Goal: Navigation & Orientation: Find specific page/section

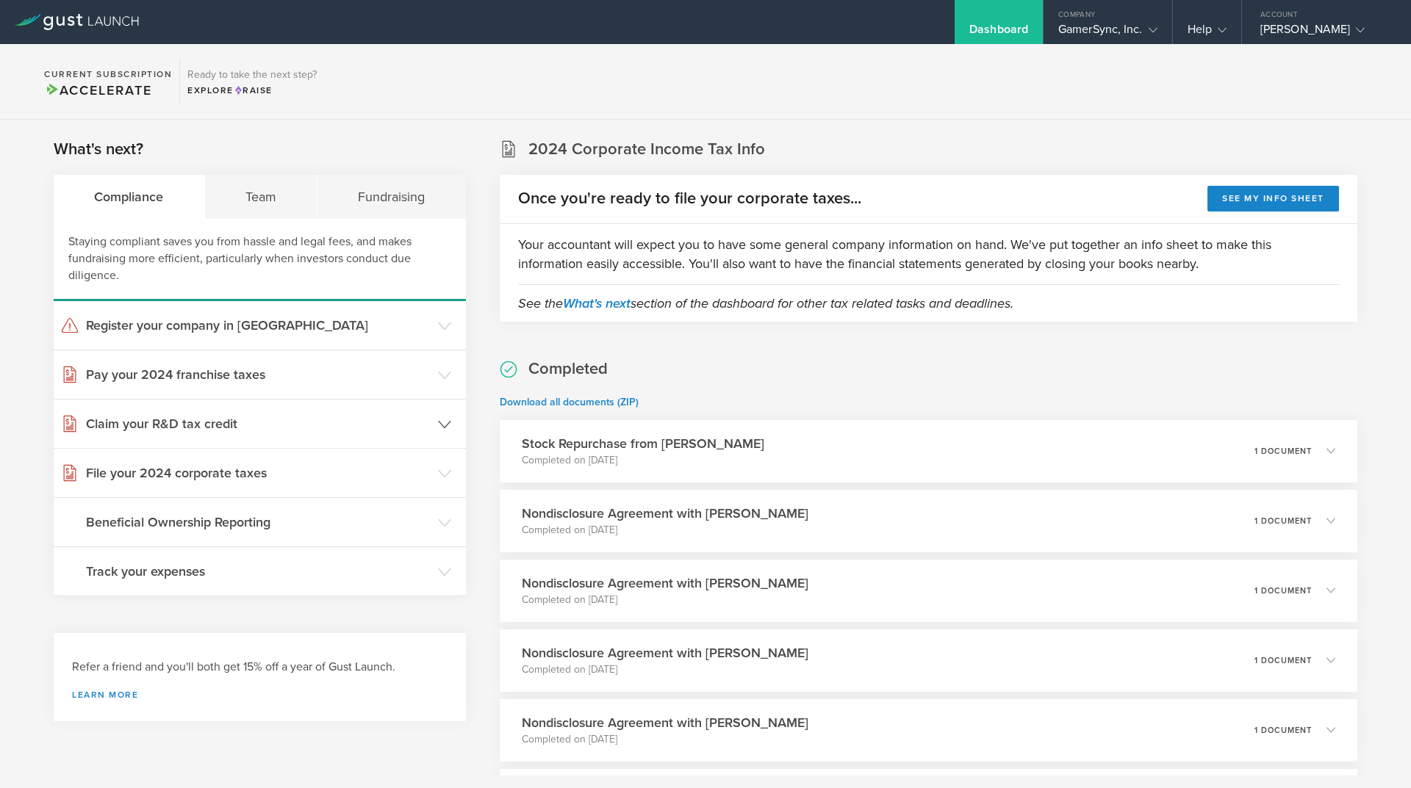
click at [286, 420] on h3 "Claim your R&D tax credit" at bounding box center [258, 423] width 345 height 19
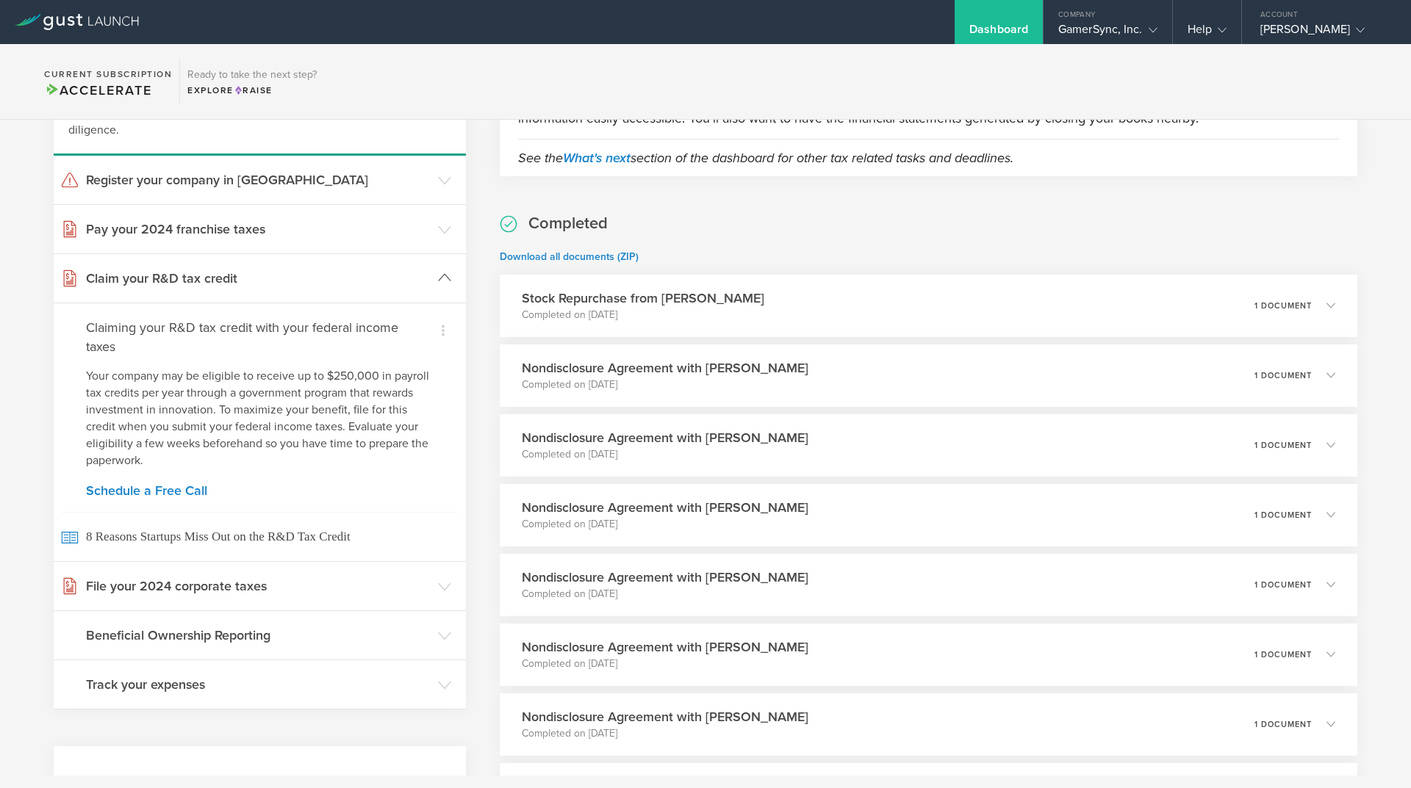
scroll to position [147, 0]
click at [442, 323] on icon at bounding box center [443, 329] width 18 height 18
click at [439, 369] on small "Already filed" at bounding box center [419, 373] width 57 height 15
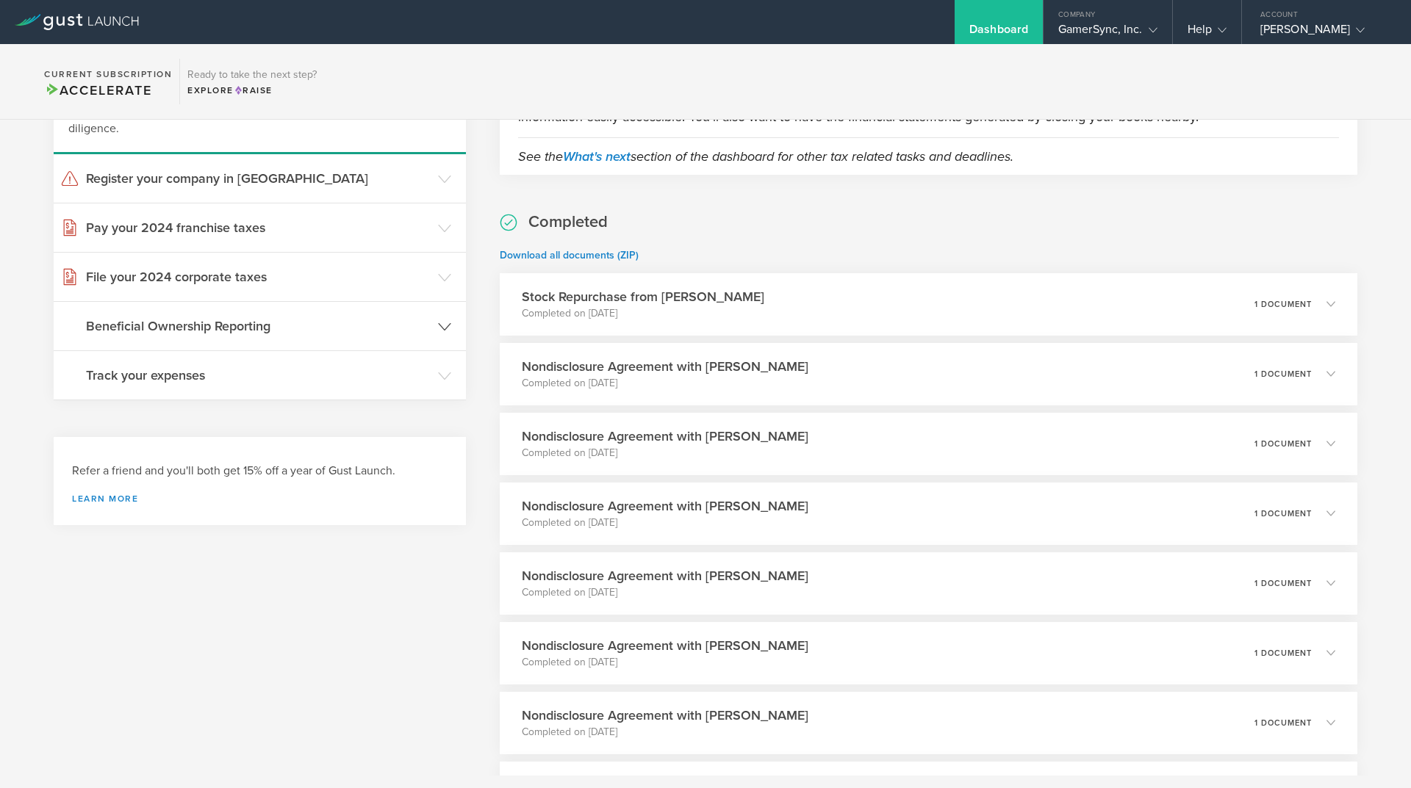
click at [348, 334] on h3 "Beneficial Ownership Reporting" at bounding box center [258, 326] width 345 height 19
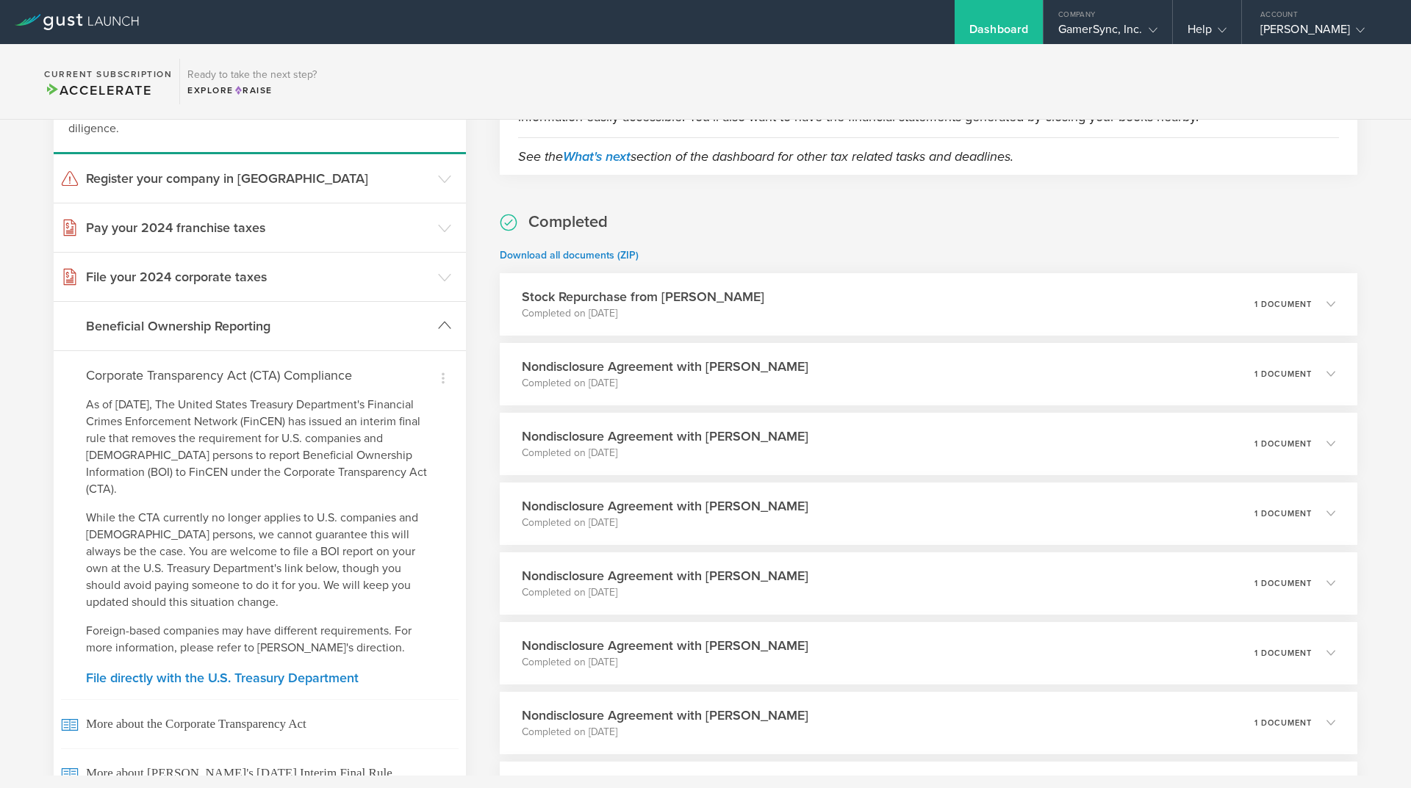
click at [348, 334] on h3 "Beneficial Ownership Reporting" at bounding box center [258, 326] width 345 height 19
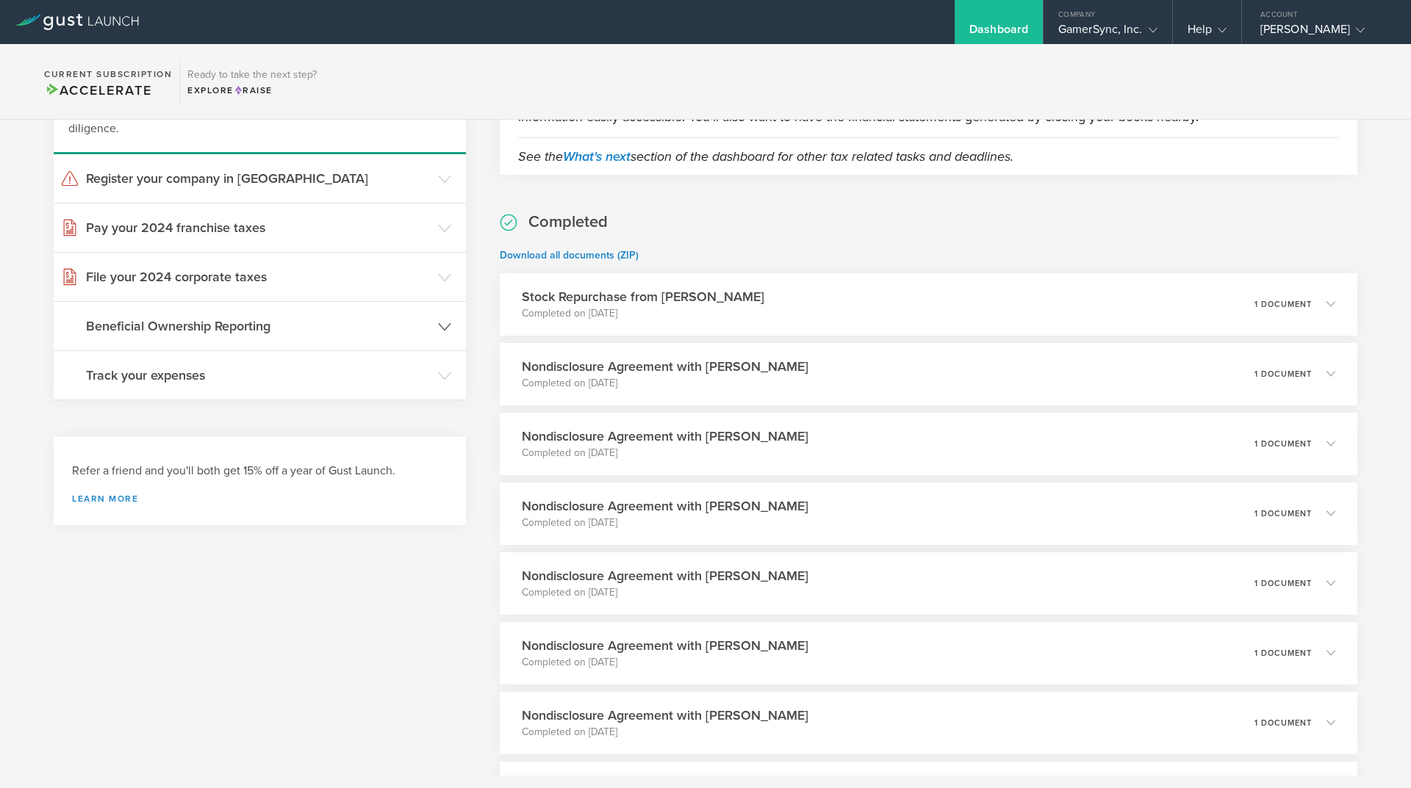
click at [348, 334] on h3 "Beneficial Ownership Reporting" at bounding box center [258, 326] width 345 height 19
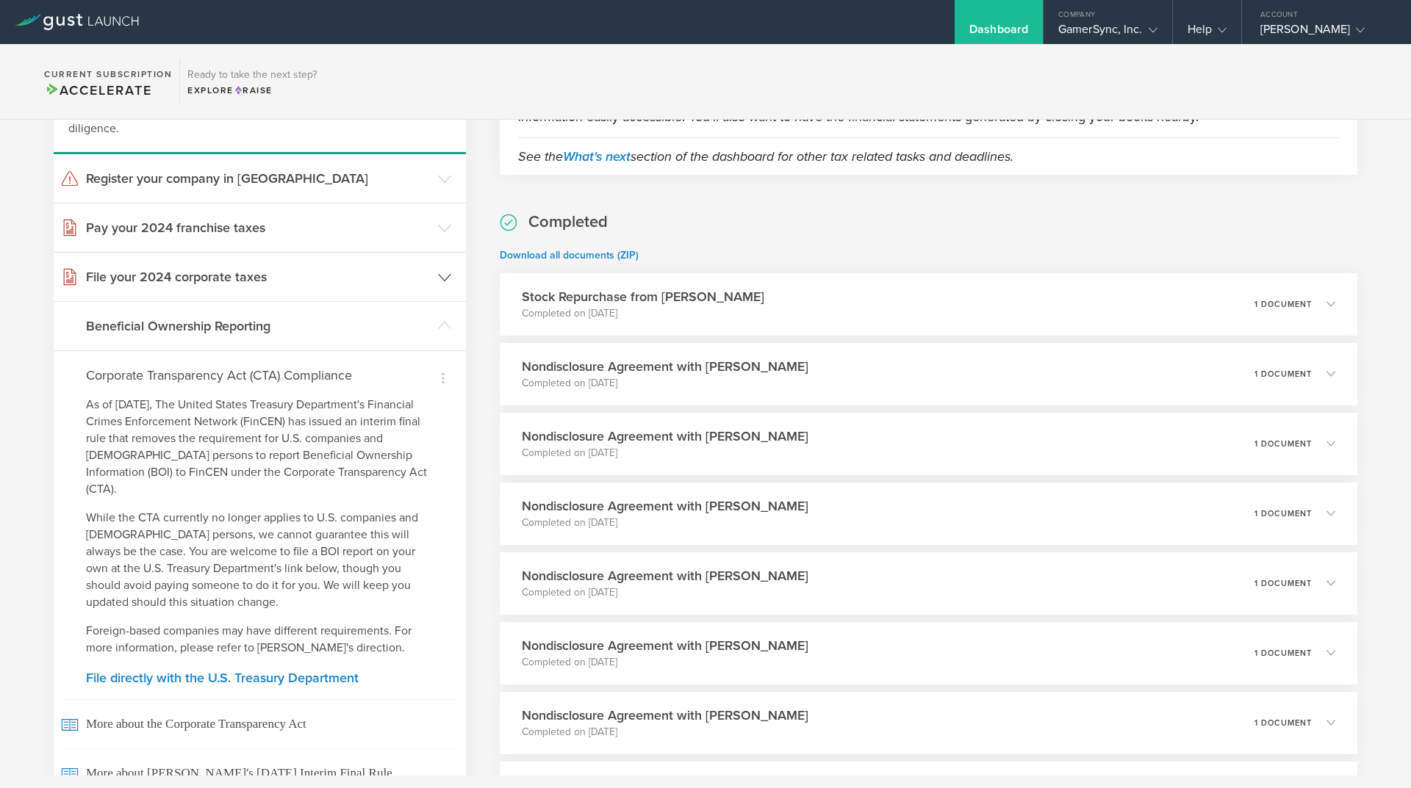
click at [348, 270] on h3 "File your 2024 corporate taxes" at bounding box center [258, 276] width 345 height 19
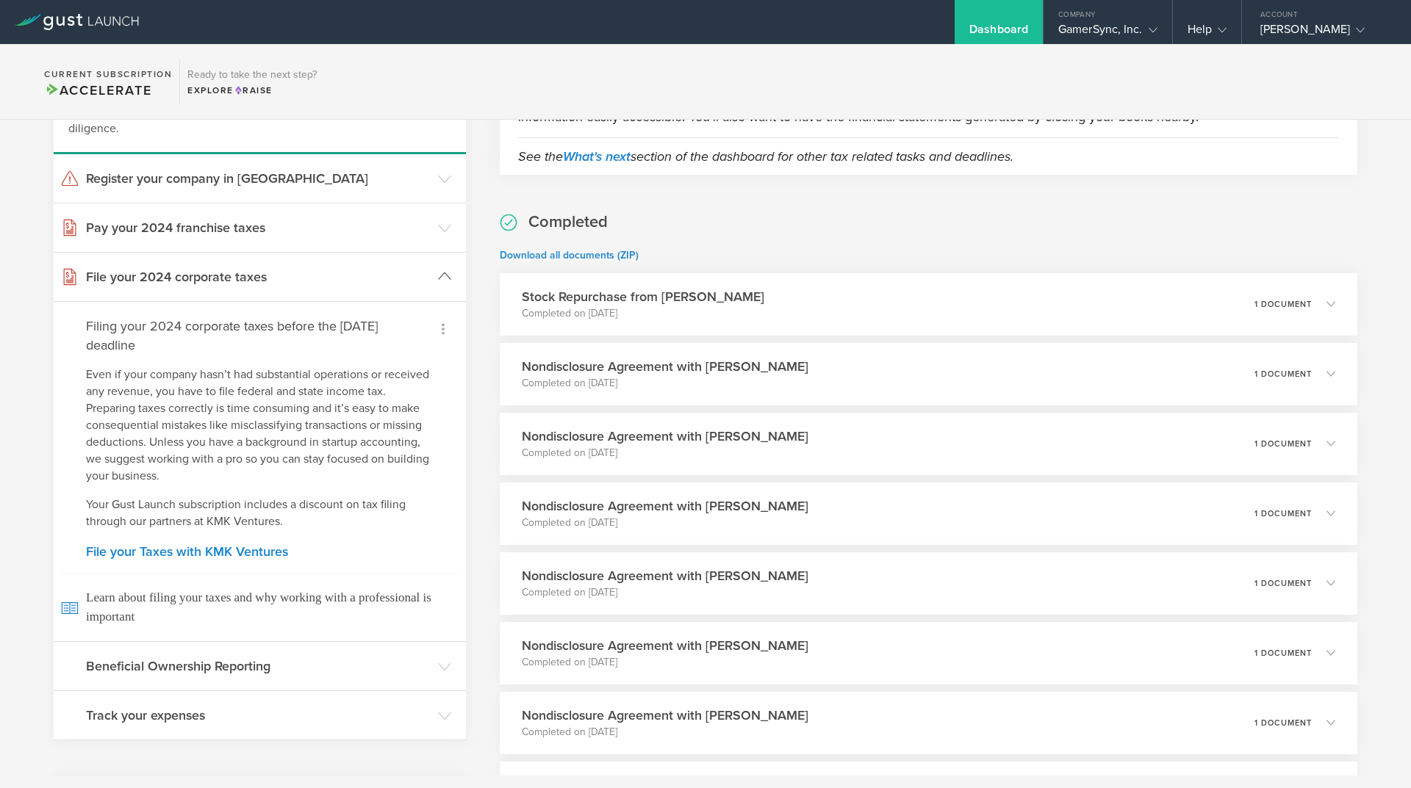
click at [348, 270] on h3 "File your 2024 corporate taxes" at bounding box center [258, 276] width 345 height 19
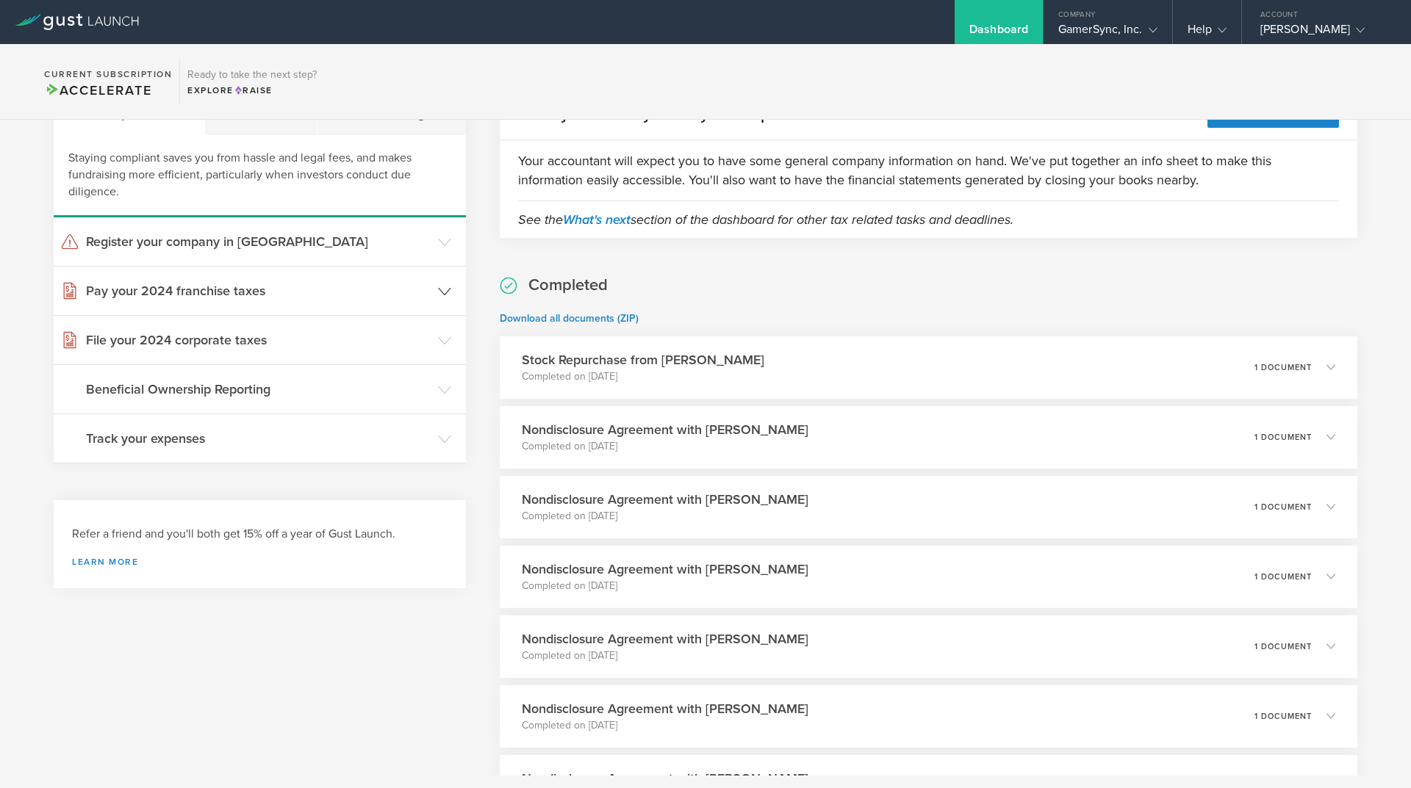
scroll to position [0, 0]
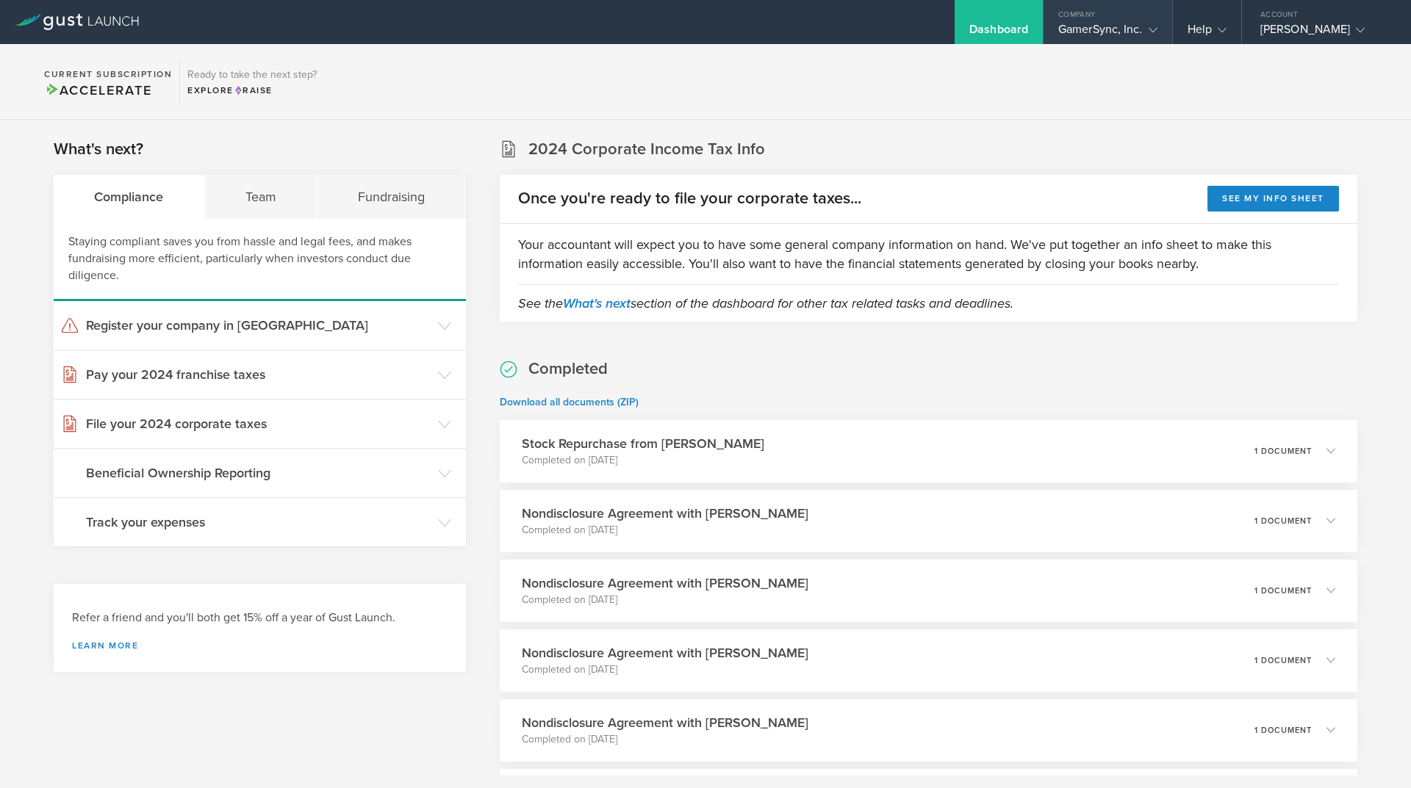
click at [1105, 37] on div "GamerSync, Inc." at bounding box center [1107, 33] width 99 height 22
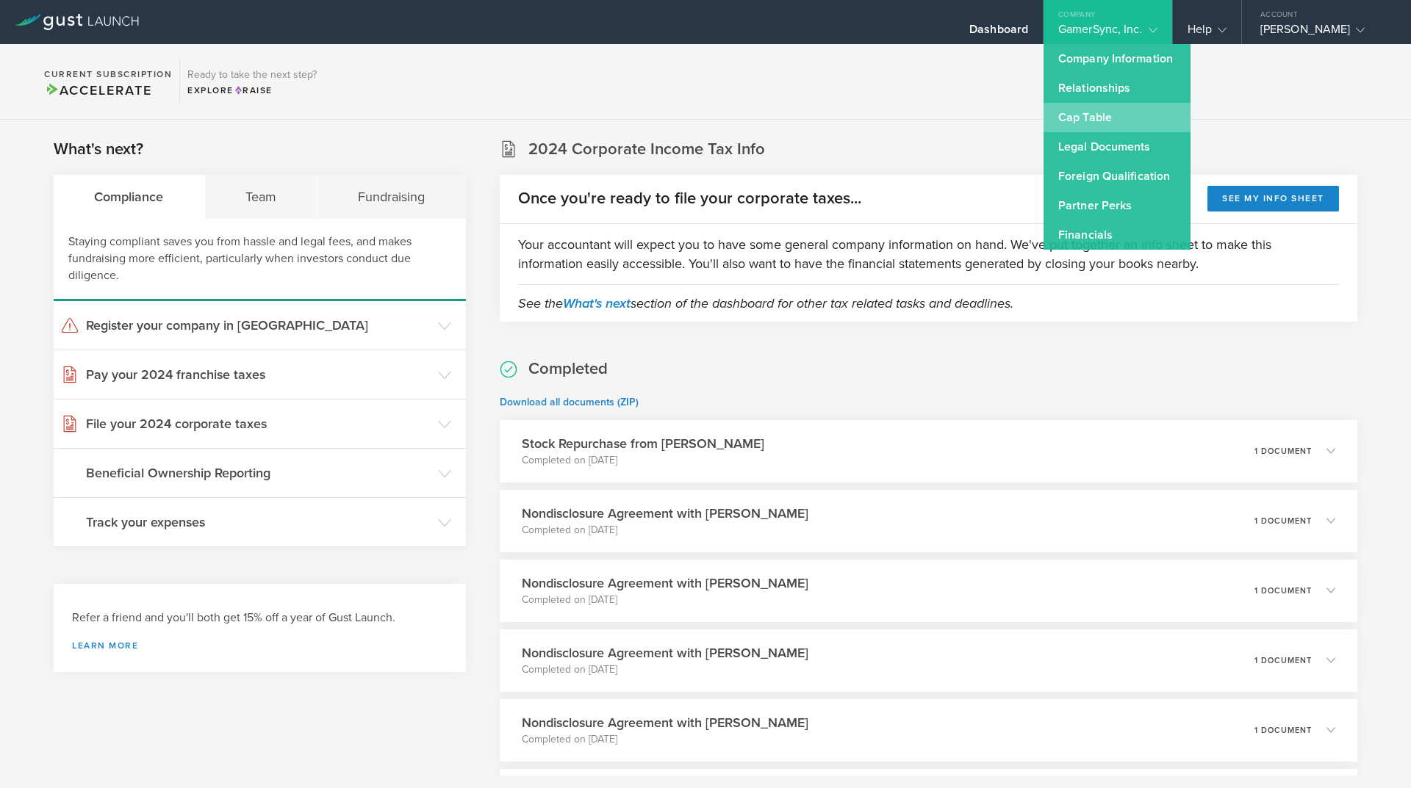
click at [1092, 118] on link "Cap Table" at bounding box center [1116, 117] width 147 height 29
